Goal: Task Accomplishment & Management: Understand process/instructions

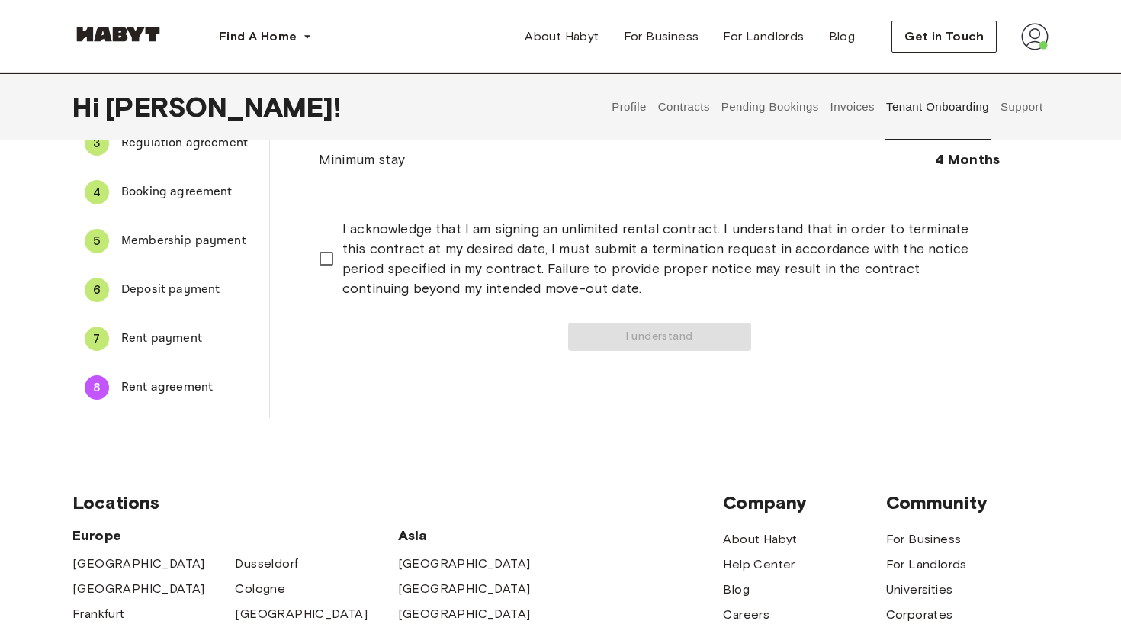
scroll to position [18, 0]
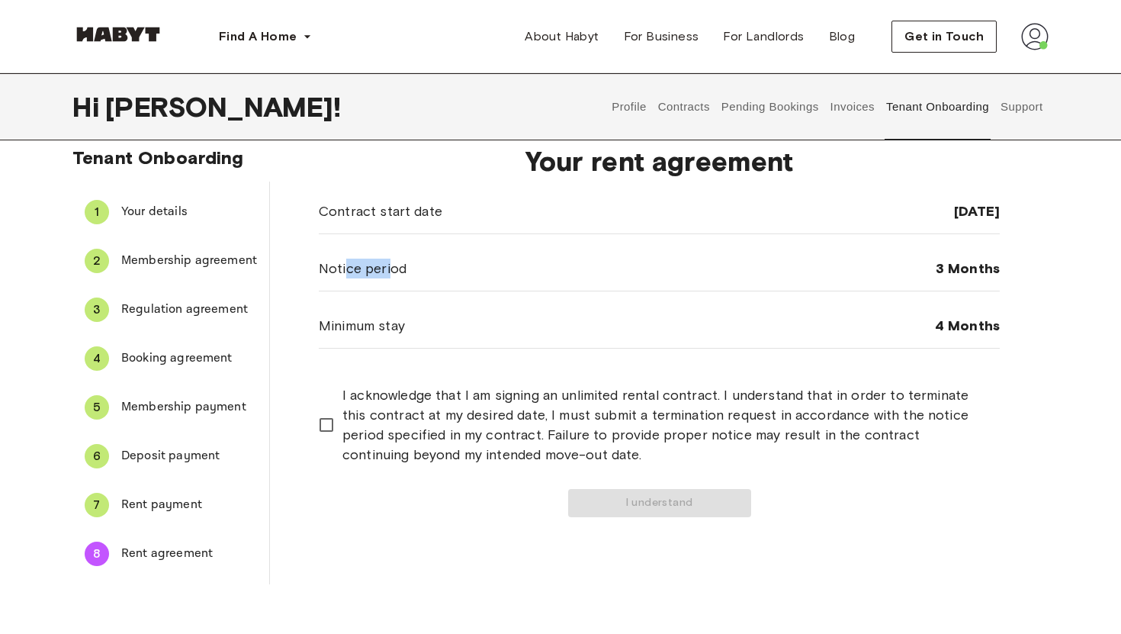
drag, startPoint x: 341, startPoint y: 274, endPoint x: 387, endPoint y: 274, distance: 46.5
click at [387, 274] on span "Notice period" at bounding box center [363, 268] width 88 height 20
click at [534, 505] on button "I understand" at bounding box center [659, 503] width 183 height 28
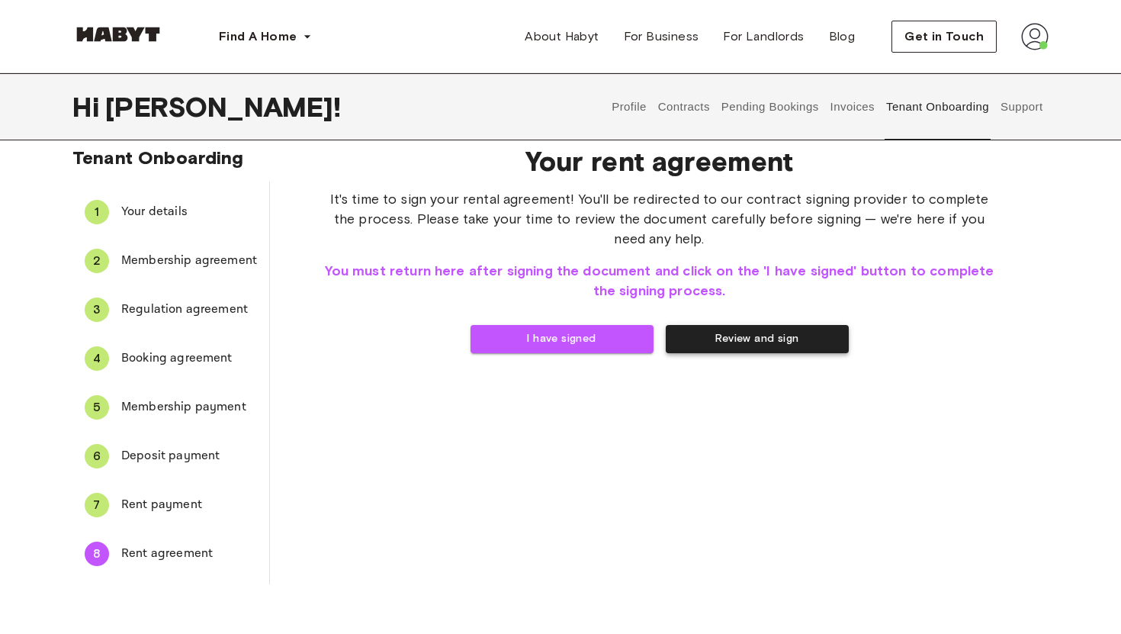
click at [534, 333] on button "Review and sign" at bounding box center [757, 339] width 183 height 28
click at [534, 458] on div "Your rent agreement It's time to sign your rental agreement! You'll be redirect…" at bounding box center [659, 358] width 778 height 451
click at [534, 338] on button "I have signed" at bounding box center [561, 339] width 183 height 28
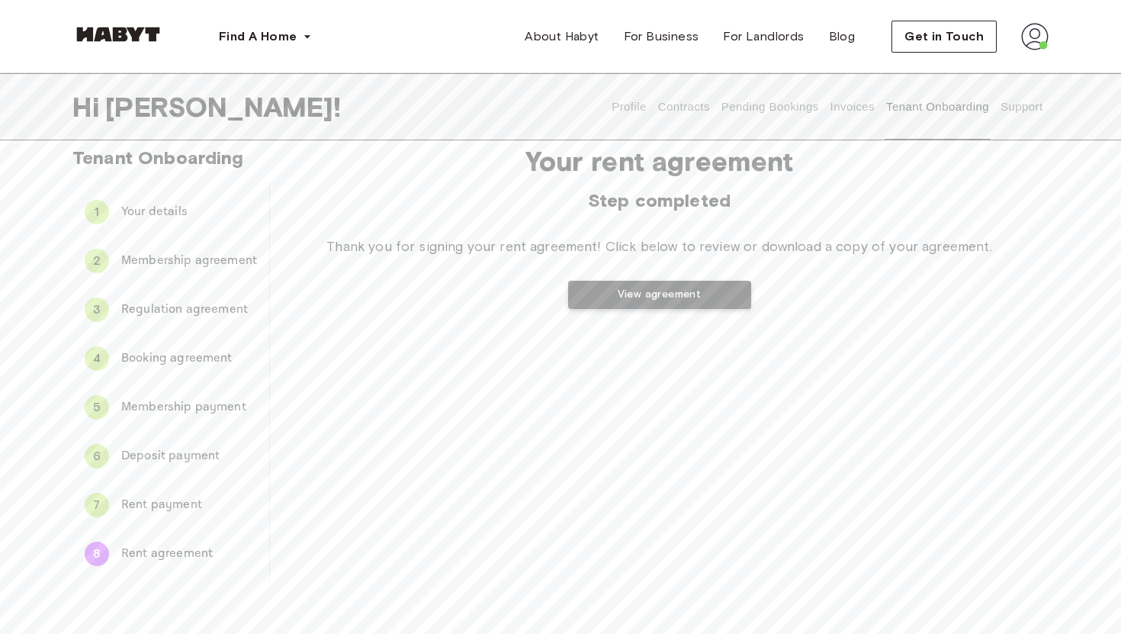
click at [534, 294] on body "Find A Home [GEOGRAPHIC_DATA] [GEOGRAPHIC_DATA] [GEOGRAPHIC_DATA] [GEOGRAPHIC_D…" at bounding box center [560, 645] width 1121 height 1327
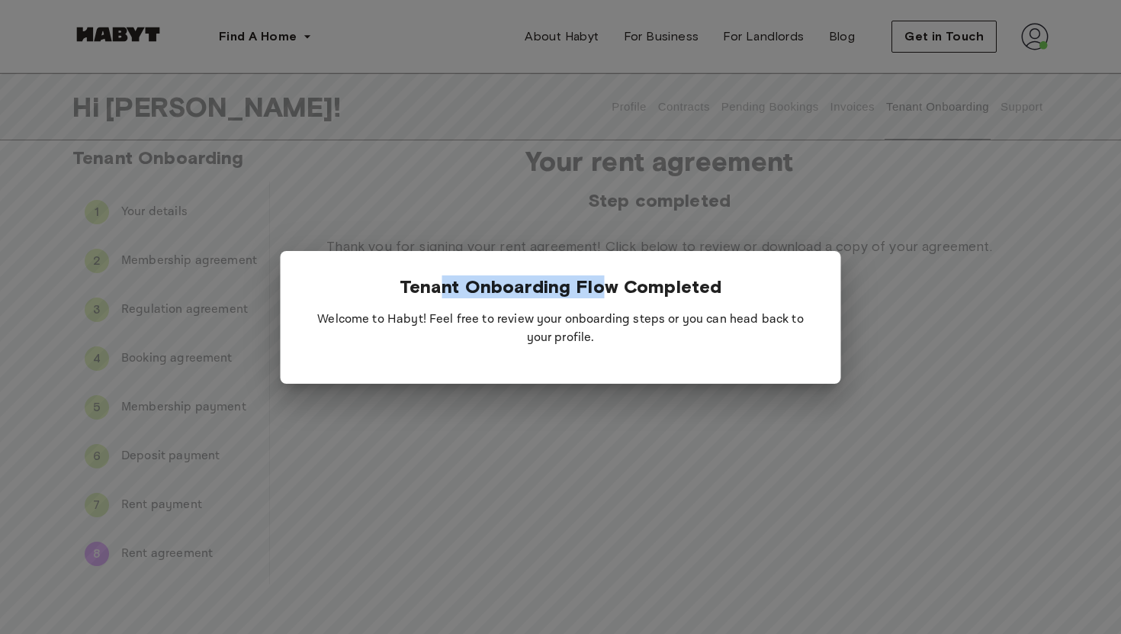
drag, startPoint x: 447, startPoint y: 291, endPoint x: 605, endPoint y: 293, distance: 157.8
click at [534, 293] on span "Tenant Onboarding Flow Completed" at bounding box center [560, 286] width 322 height 22
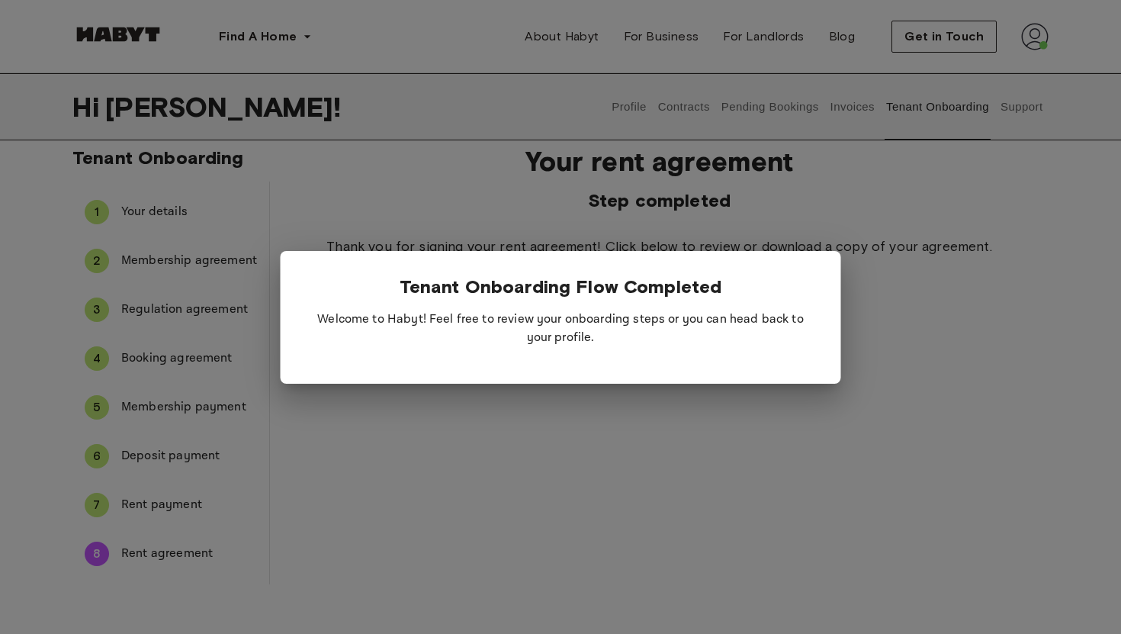
click at [534, 249] on div at bounding box center [560, 317] width 1121 height 634
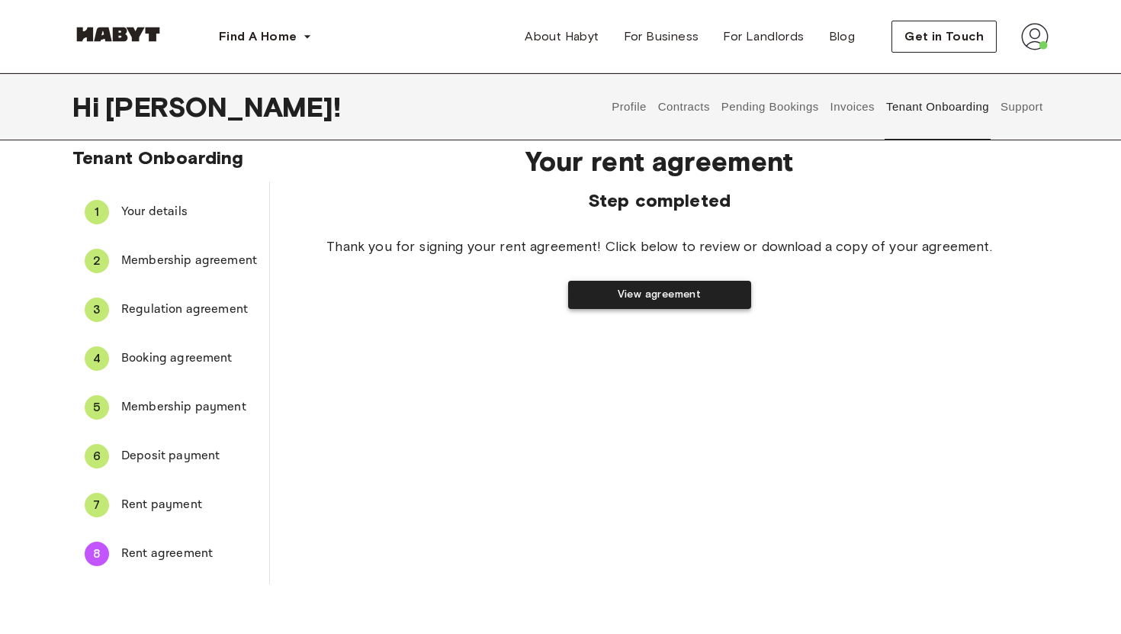
click at [534, 290] on button "View agreement" at bounding box center [659, 295] width 183 height 28
